Goal: Information Seeking & Learning: Understand process/instructions

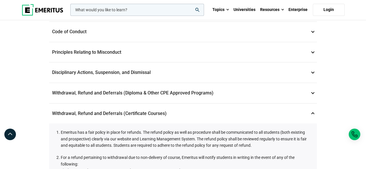
scroll to position [107, 0]
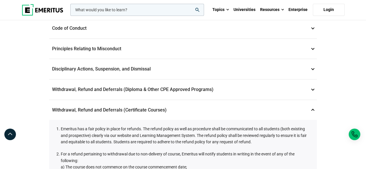
click at [165, 113] on p "Withdrawal, Refund and Deferrals (Certificate Courses) 7" at bounding box center [183, 110] width 268 height 20
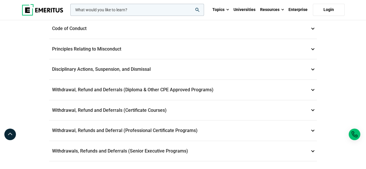
scroll to position [0, 0]
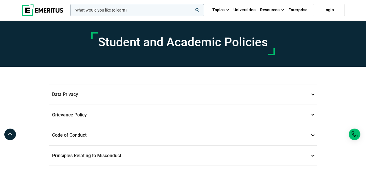
click at [145, 14] on input "woocommerce-product-search-field-0" at bounding box center [137, 10] width 134 height 12
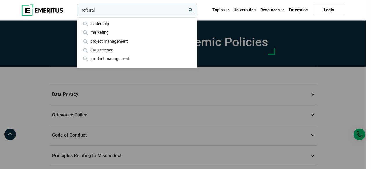
type input "referral"
click at [197, 16] on div "referral leadership marketing project management data science product management" at bounding box center [137, 10] width 122 height 12
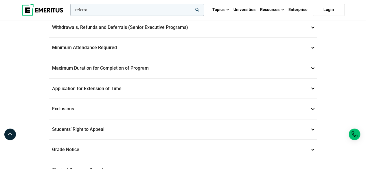
scroll to position [230, 0]
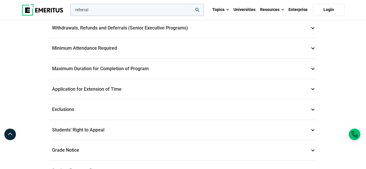
click at [311, 87] on p "Application for Extension of Time 12" at bounding box center [183, 89] width 268 height 20
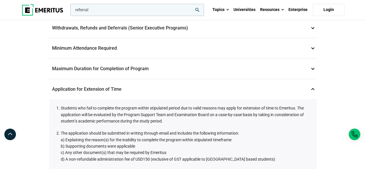
click at [311, 87] on p "Application for Extension of Time 12" at bounding box center [183, 89] width 268 height 20
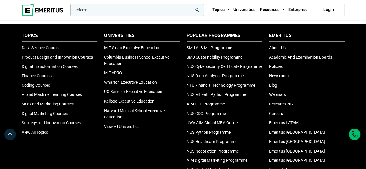
scroll to position [438, 0]
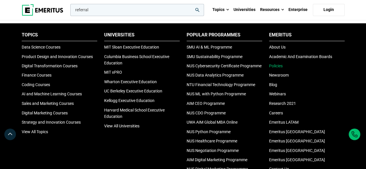
click at [278, 64] on link "Policies" at bounding box center [276, 66] width 14 height 5
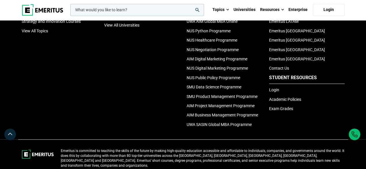
scroll to position [420, 0]
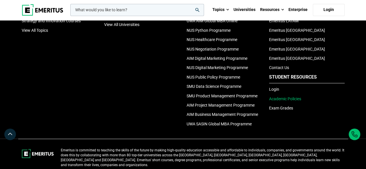
click at [290, 99] on link "Academic Policies" at bounding box center [285, 99] width 32 height 5
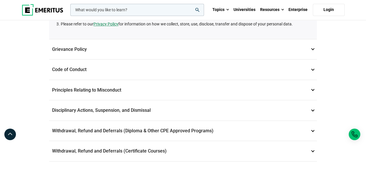
scroll to position [166, 0]
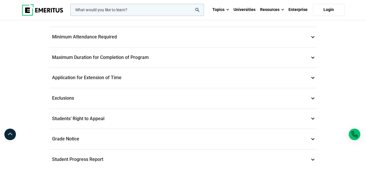
click at [195, 92] on p "Exclusions 13" at bounding box center [183, 98] width 268 height 20
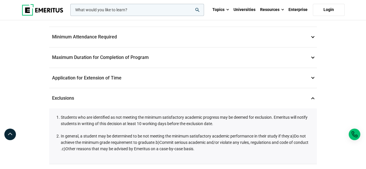
click at [195, 92] on p "Exclusions 13" at bounding box center [183, 98] width 268 height 20
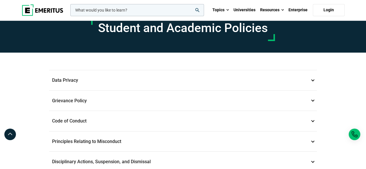
scroll to position [0, 0]
